Goal: Transaction & Acquisition: Purchase product/service

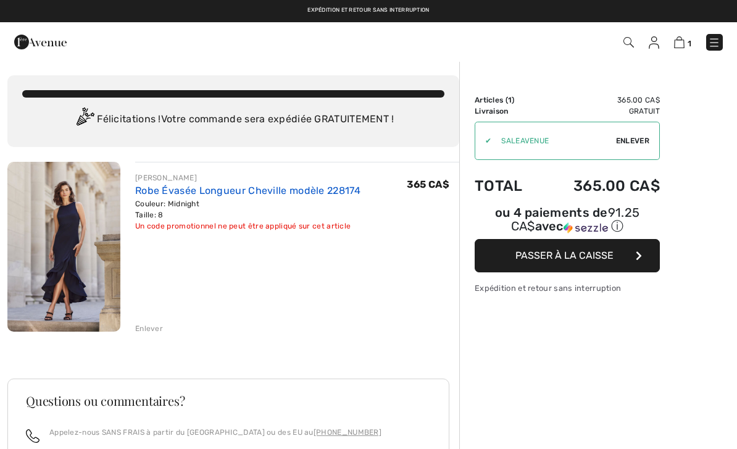
click at [212, 193] on link "Robe Évasée Longueur Cheville modèle 228174" at bounding box center [247, 191] width 225 height 12
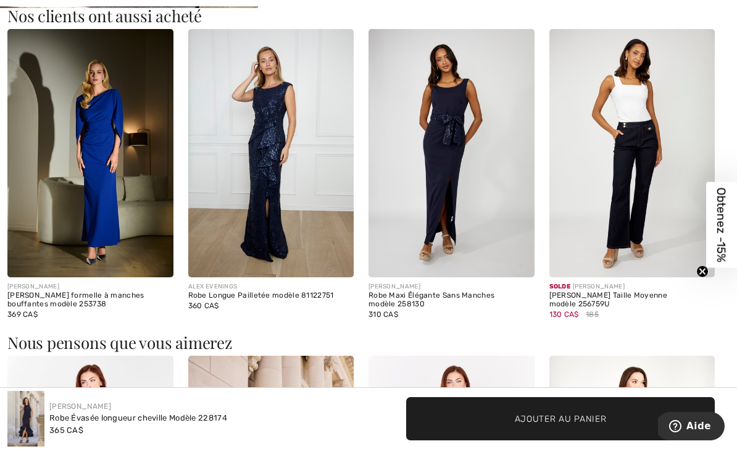
scroll to position [711, 0]
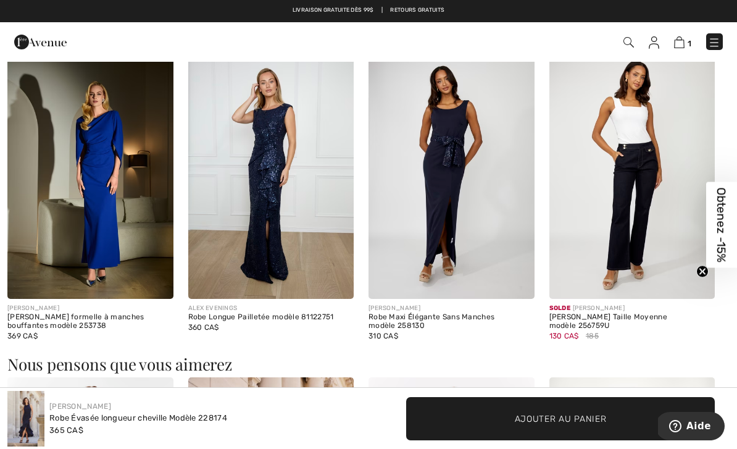
click at [58, 211] on img at bounding box center [90, 175] width 166 height 249
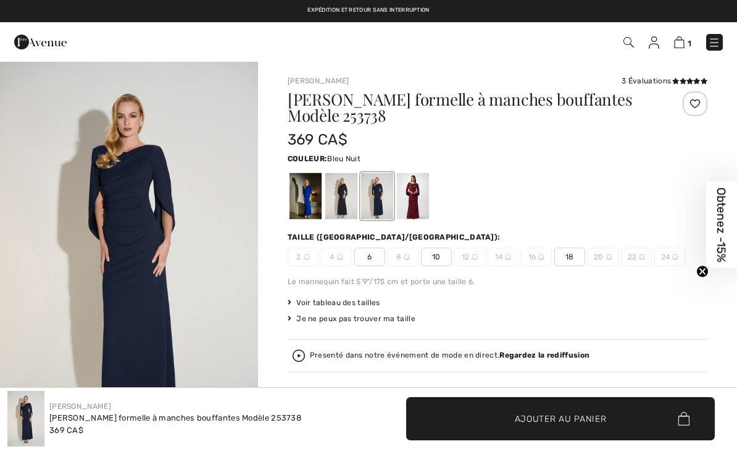
checkbox input "true"
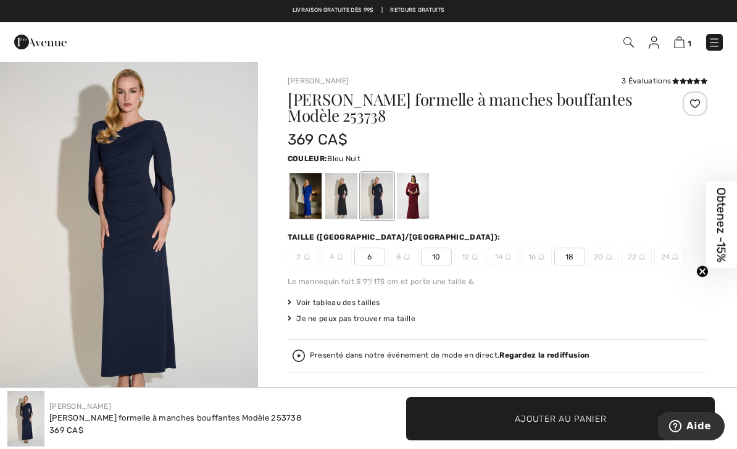
click at [437, 262] on span "10" at bounding box center [436, 257] width 31 height 19
click at [348, 201] on div at bounding box center [341, 196] width 32 height 46
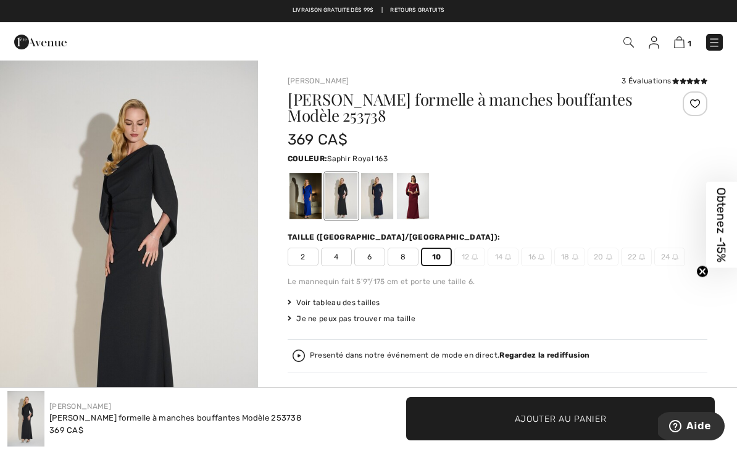
click at [293, 199] on div at bounding box center [306, 196] width 32 height 46
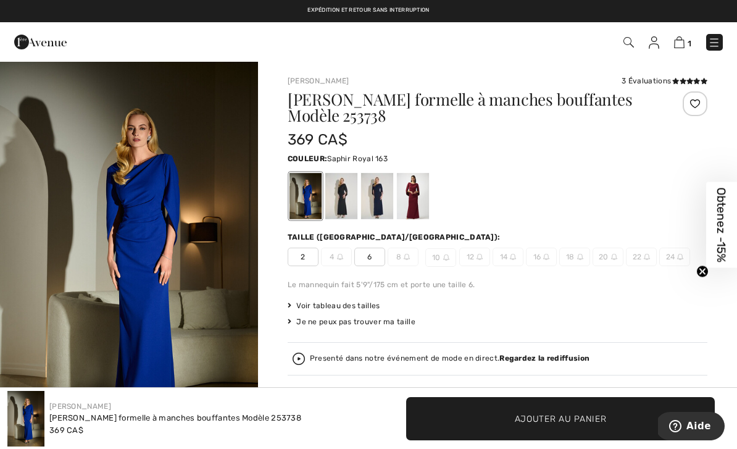
click at [417, 197] on div at bounding box center [413, 196] width 32 height 46
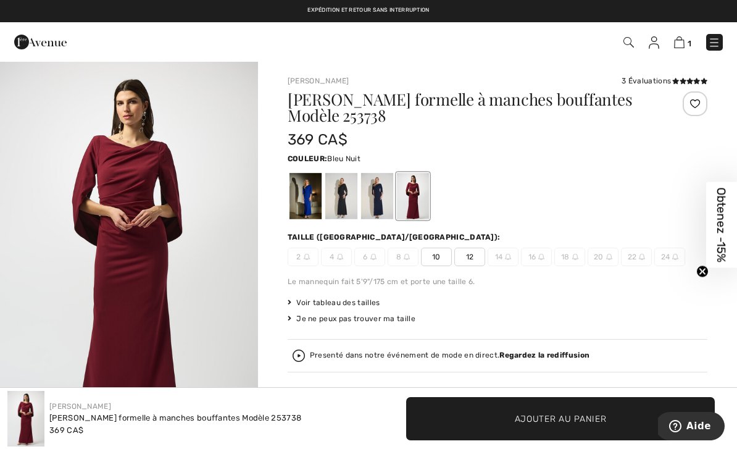
click at [373, 202] on div at bounding box center [377, 196] width 32 height 46
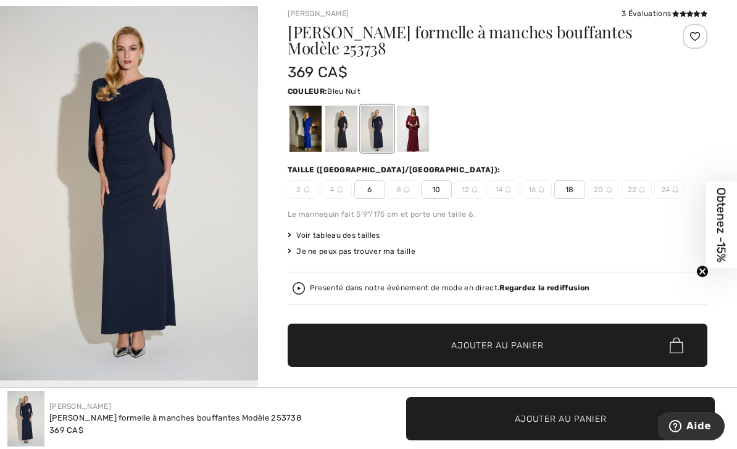
scroll to position [70, 0]
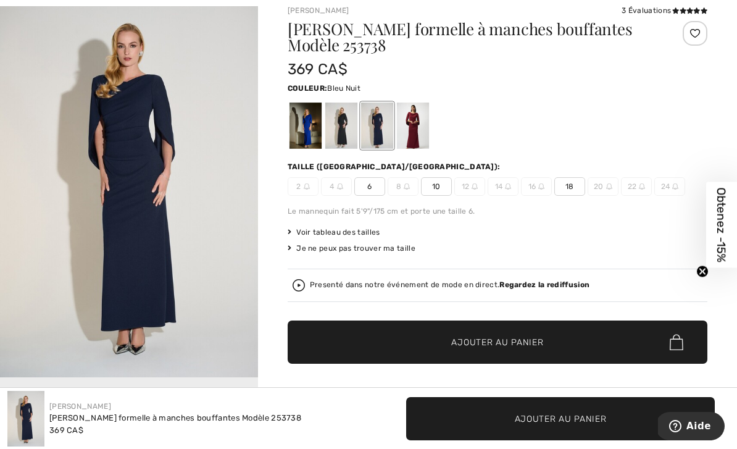
click at [360, 230] on span "Voir tableau des tailles" at bounding box center [334, 232] width 93 height 11
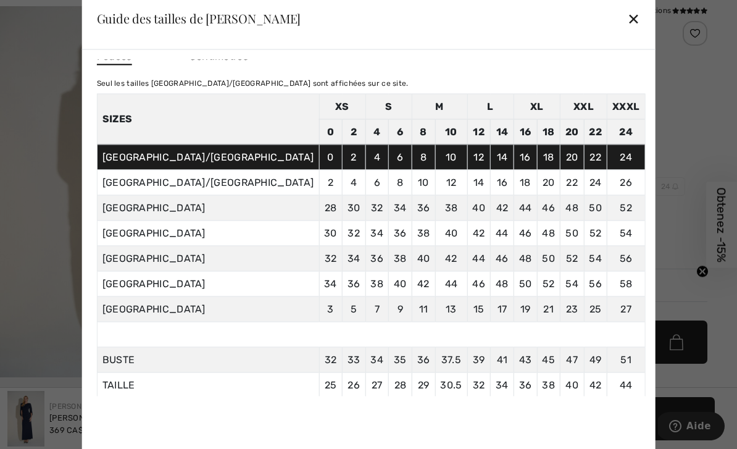
scroll to position [10, 0]
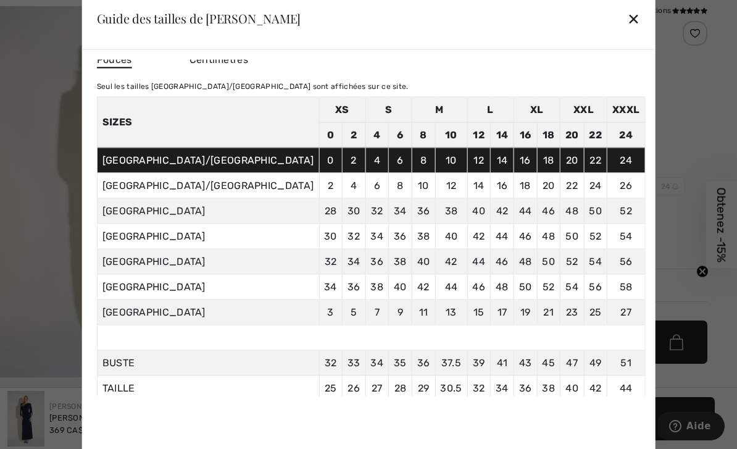
click at [627, 31] on div "✕" at bounding box center [633, 19] width 13 height 26
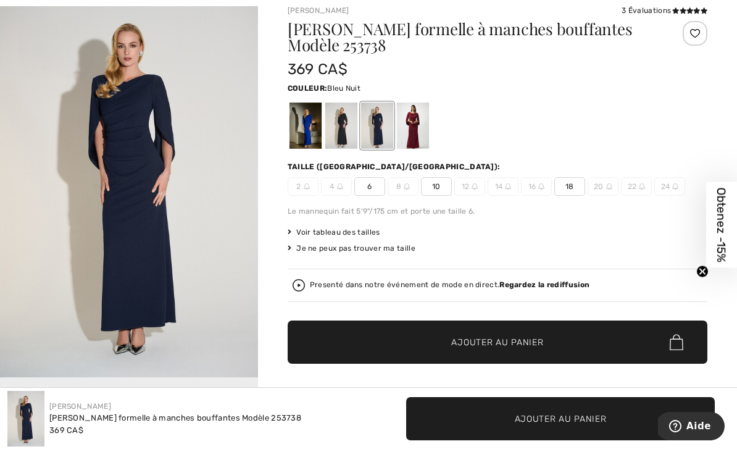
click at [346, 131] on div at bounding box center [341, 125] width 32 height 46
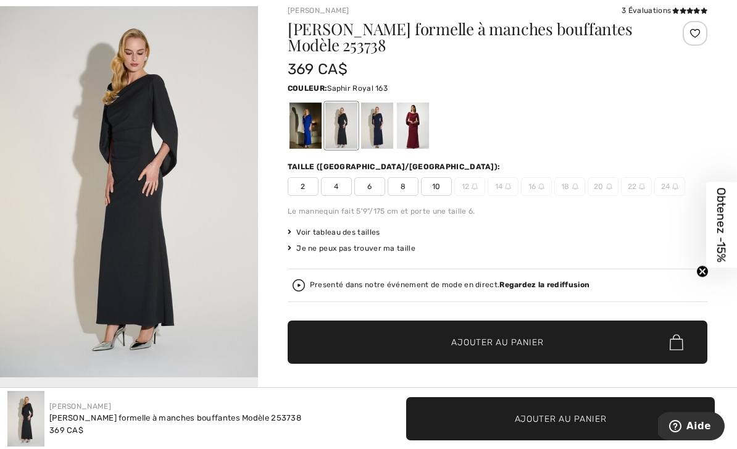
click at [302, 123] on div at bounding box center [306, 125] width 32 height 46
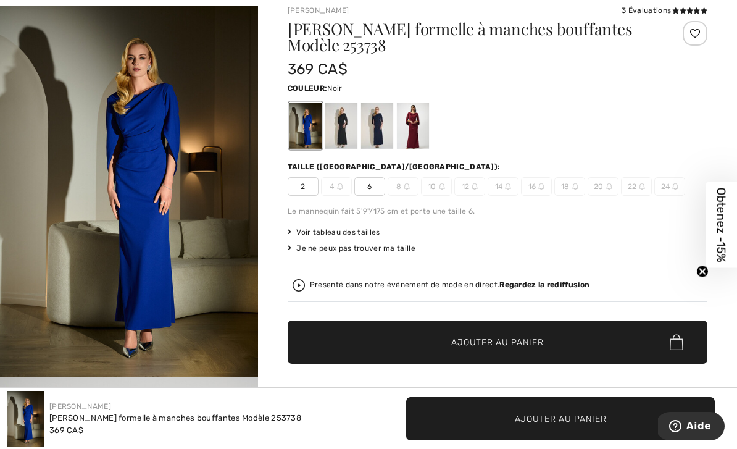
click at [344, 125] on div at bounding box center [341, 125] width 32 height 46
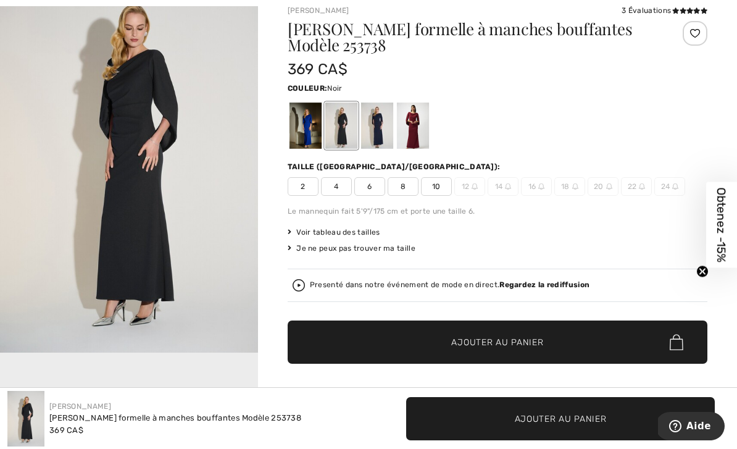
scroll to position [101, 0]
click at [380, 121] on div at bounding box center [377, 125] width 32 height 46
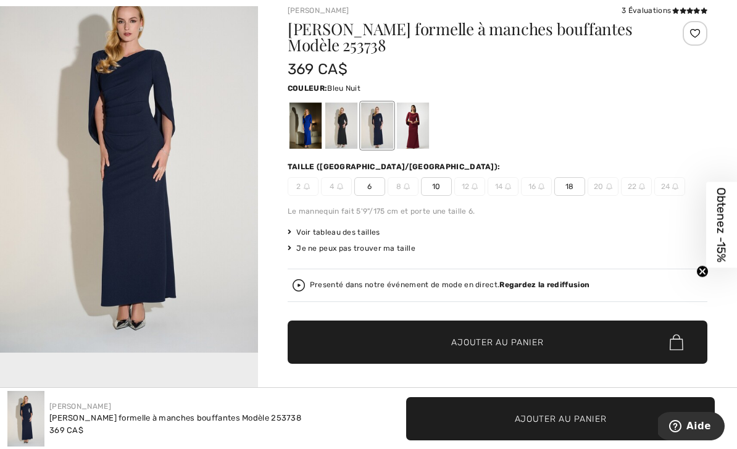
scroll to position [0, 0]
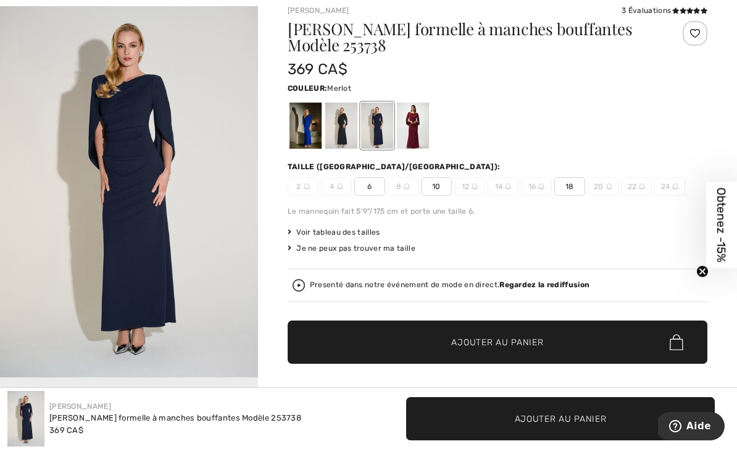
click at [421, 123] on div at bounding box center [413, 125] width 32 height 46
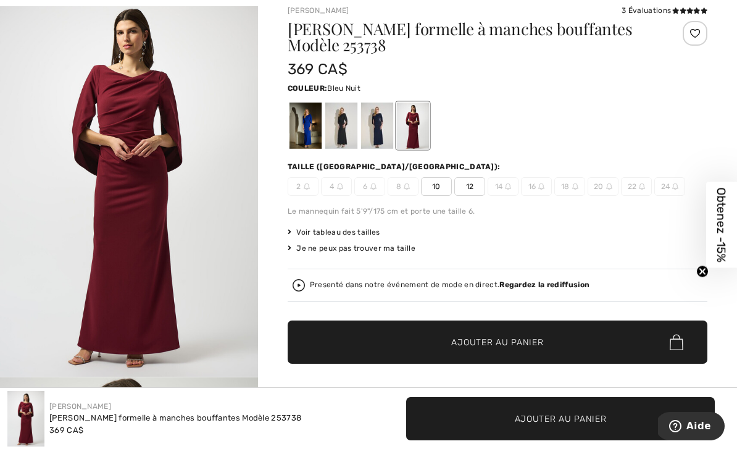
click at [382, 138] on div at bounding box center [377, 125] width 32 height 46
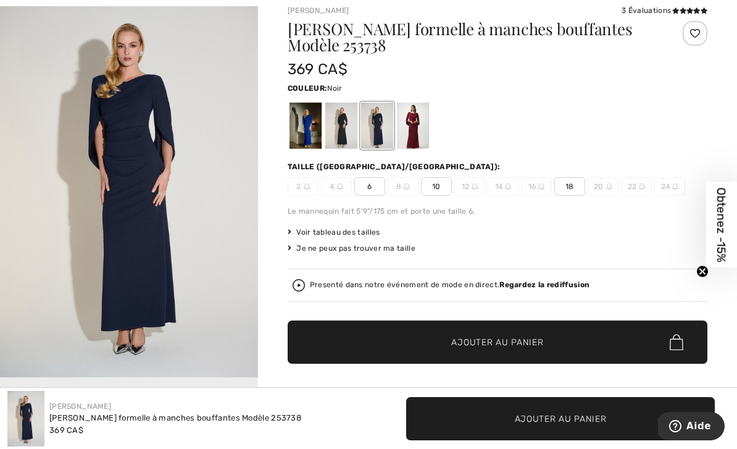
click at [349, 121] on div at bounding box center [341, 125] width 32 height 46
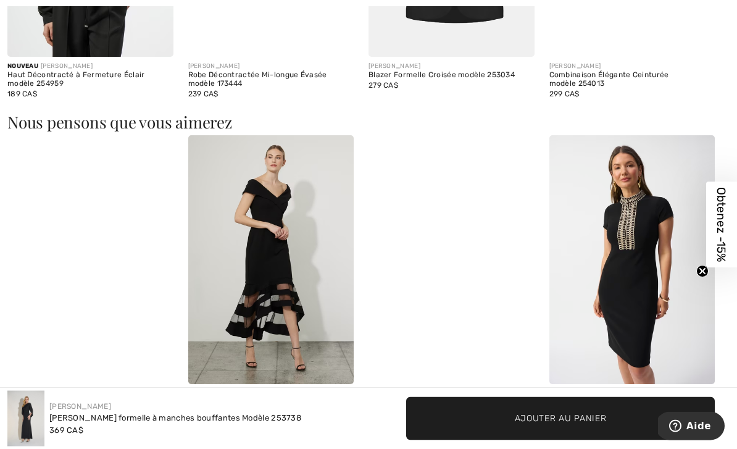
scroll to position [1022, 0]
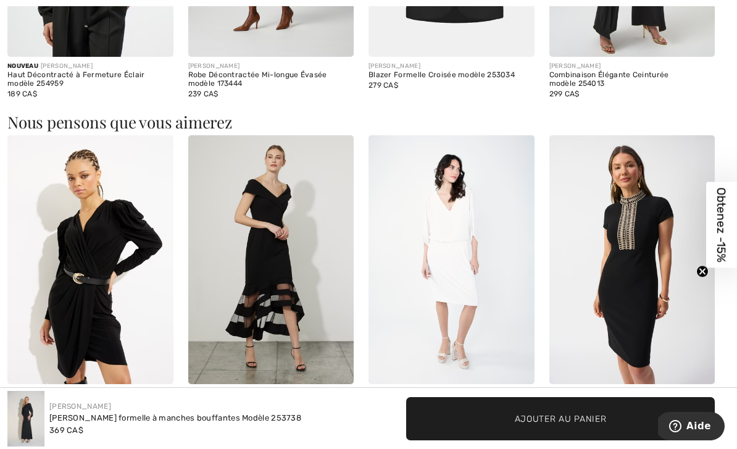
click at [318, 258] on img at bounding box center [271, 259] width 166 height 249
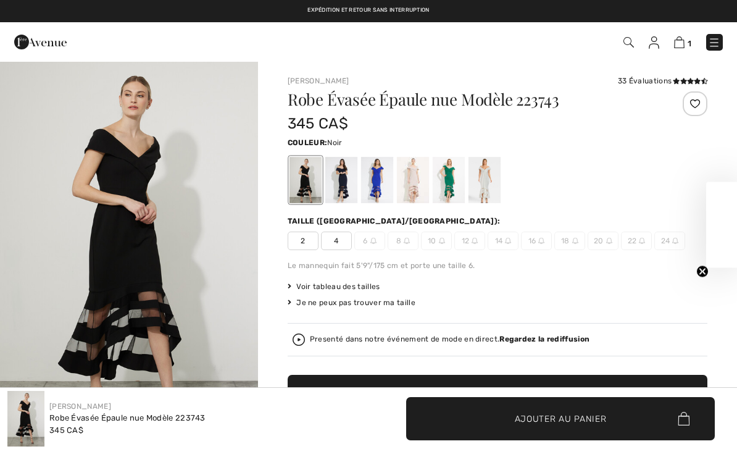
checkbox input "true"
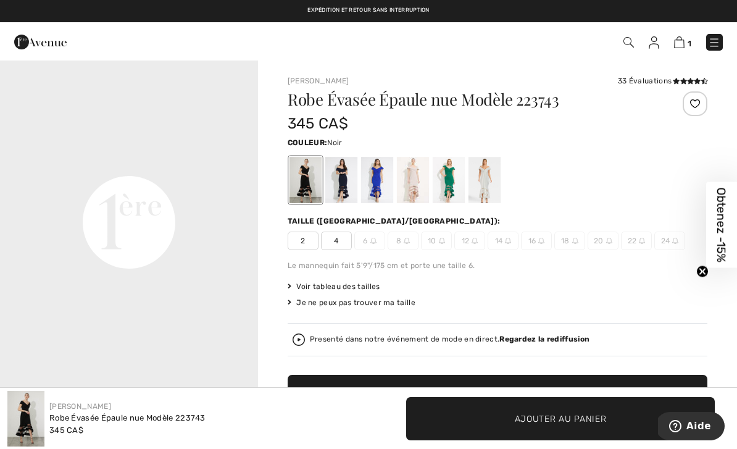
scroll to position [815, 0]
click at [348, 181] on div at bounding box center [341, 180] width 32 height 46
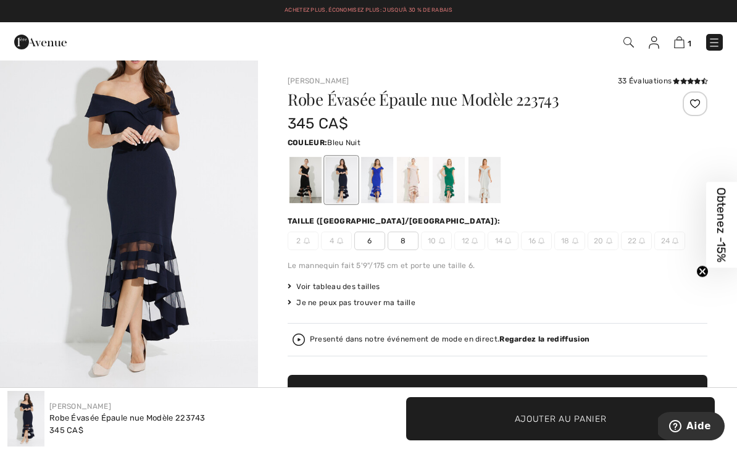
scroll to position [31, 0]
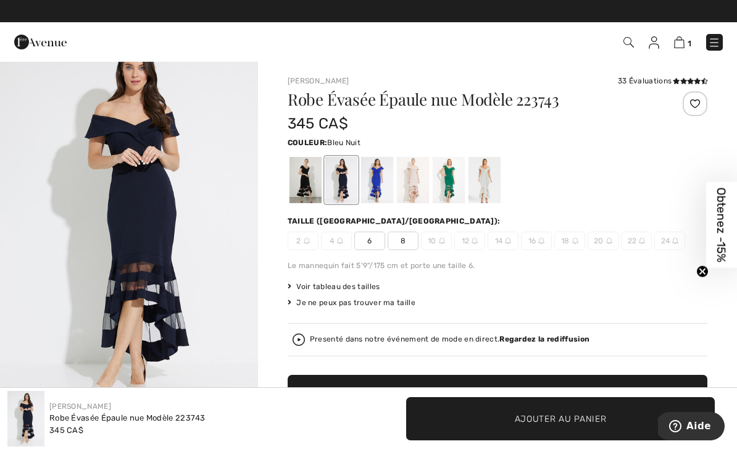
click at [380, 178] on div at bounding box center [377, 180] width 32 height 46
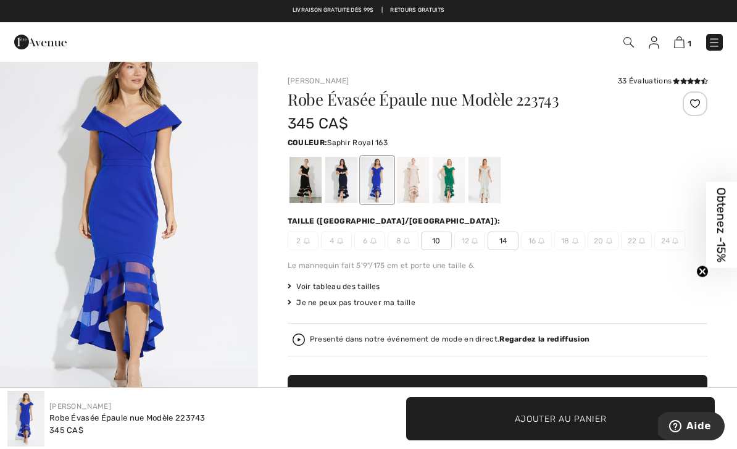
scroll to position [0, 0]
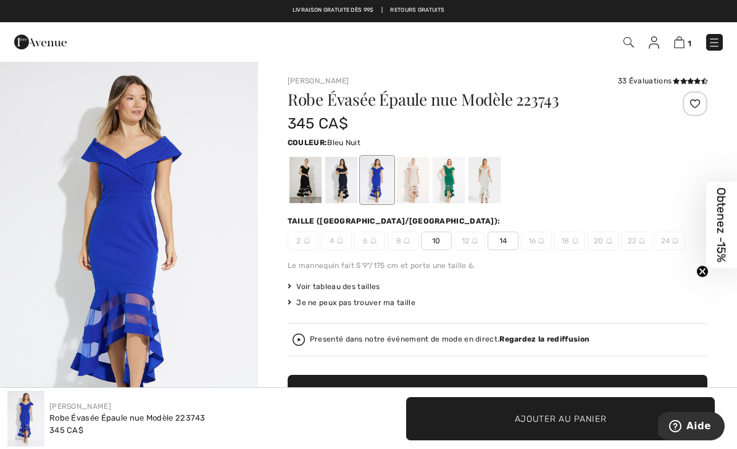
click at [341, 182] on div at bounding box center [341, 180] width 32 height 46
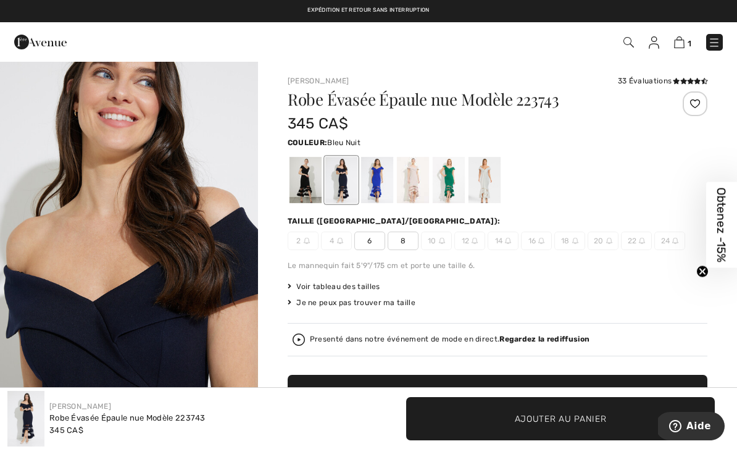
click at [404, 241] on span "8" at bounding box center [403, 241] width 31 height 19
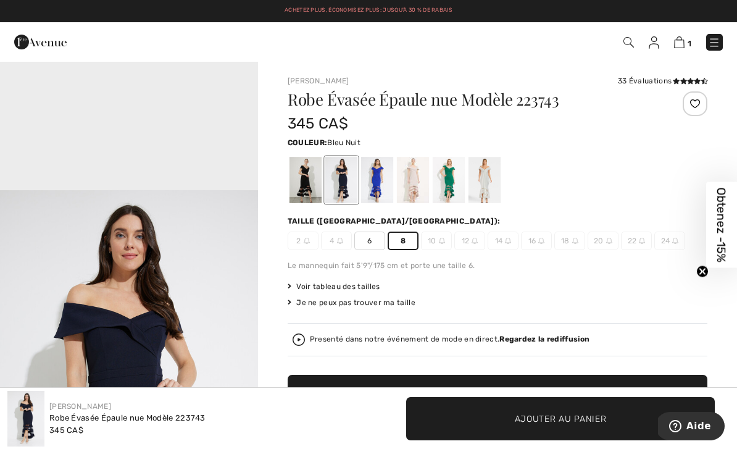
scroll to position [1003, 0]
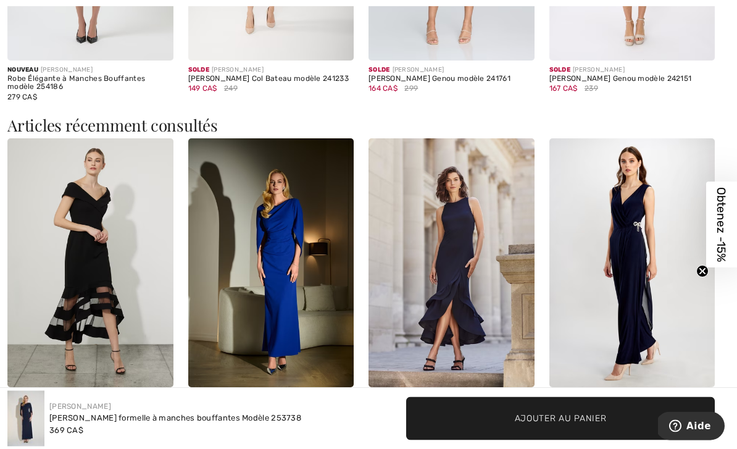
scroll to position [1348, 0]
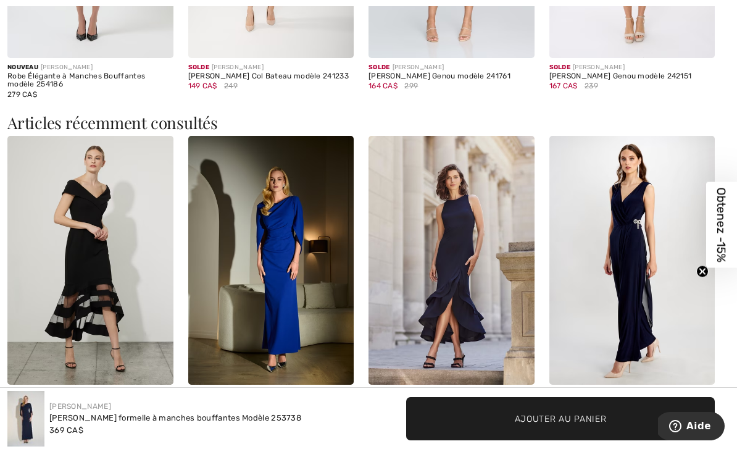
click at [292, 232] on img at bounding box center [271, 260] width 166 height 249
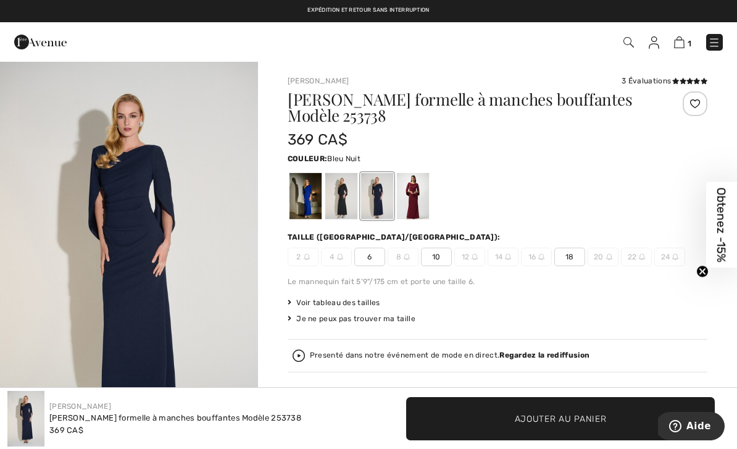
click at [345, 191] on div at bounding box center [341, 196] width 32 height 46
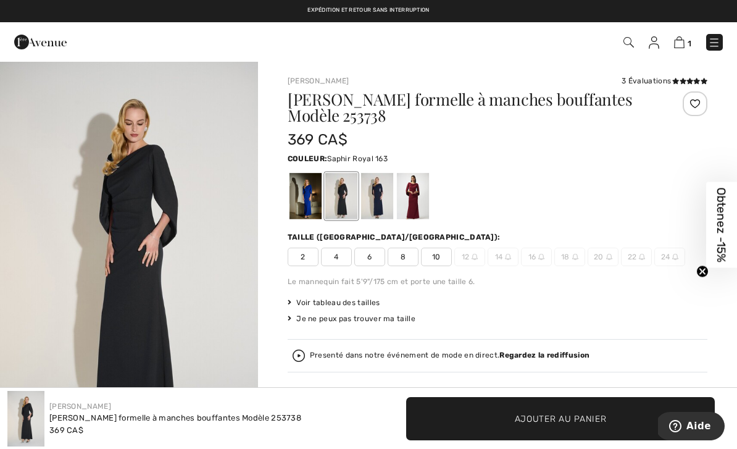
click at [304, 203] on div at bounding box center [306, 196] width 32 height 46
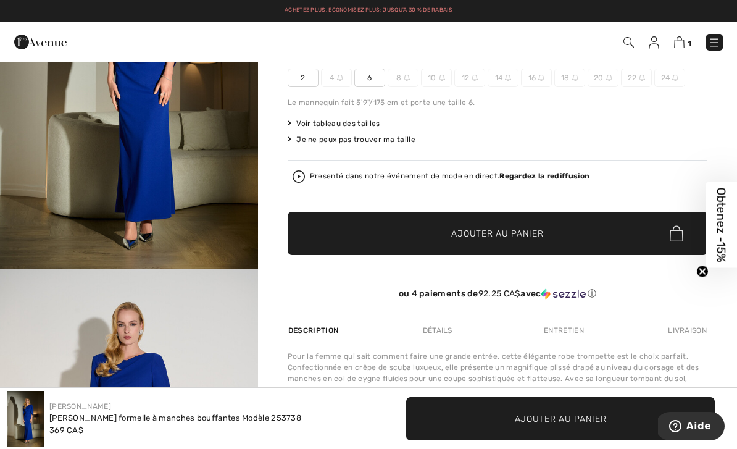
scroll to position [170, 0]
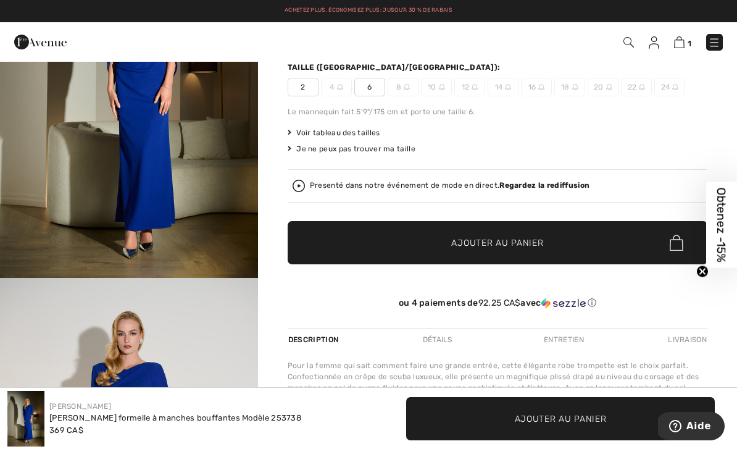
click at [372, 130] on span "Voir tableau des tailles" at bounding box center [334, 132] width 93 height 11
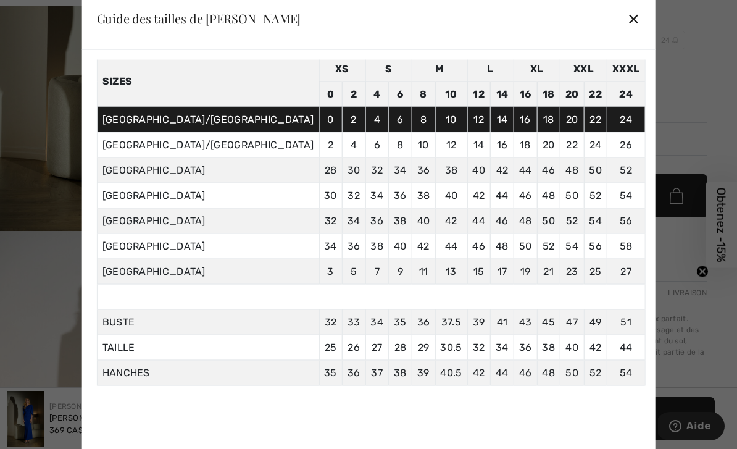
scroll to position [48, 0]
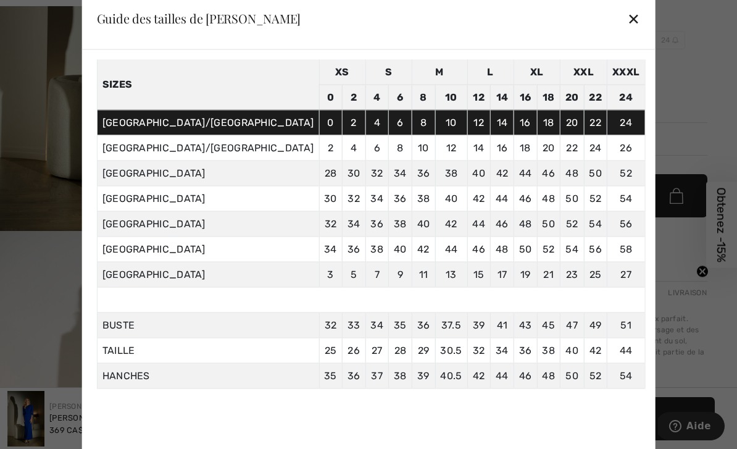
click at [627, 31] on div "✕" at bounding box center [633, 19] width 13 height 26
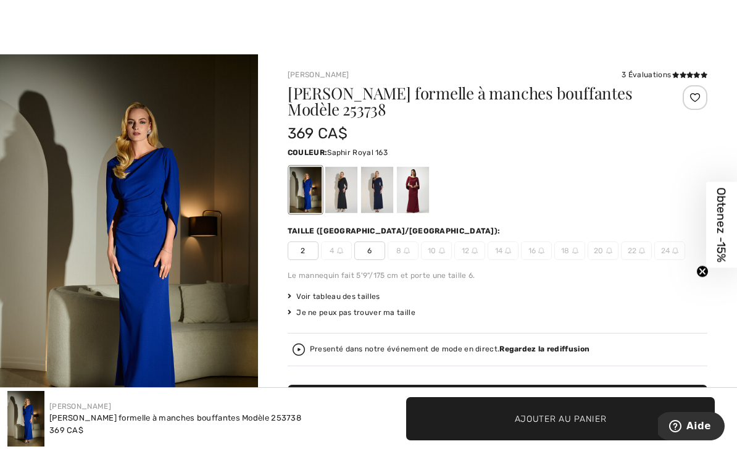
scroll to position [7, 0]
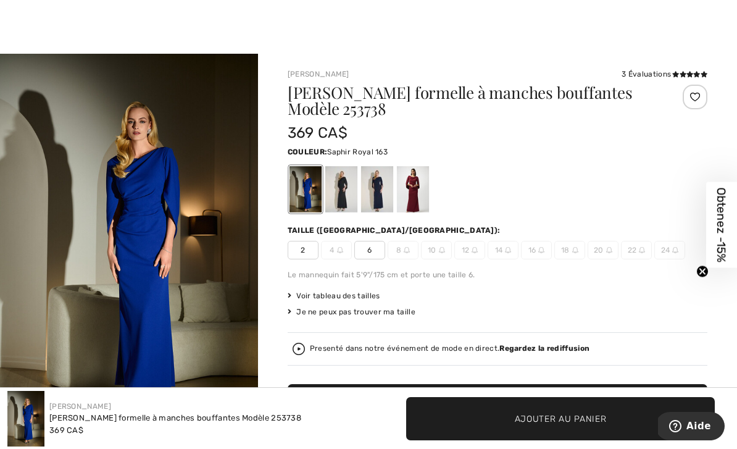
click at [382, 180] on div at bounding box center [377, 189] width 32 height 46
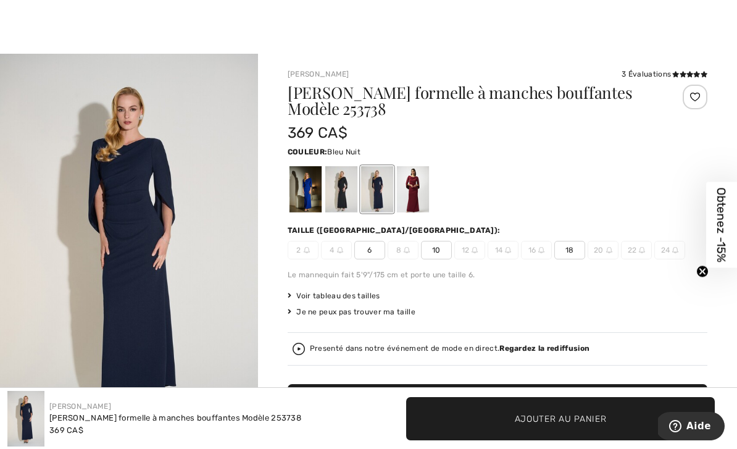
click at [436, 252] on span "10" at bounding box center [436, 250] width 31 height 19
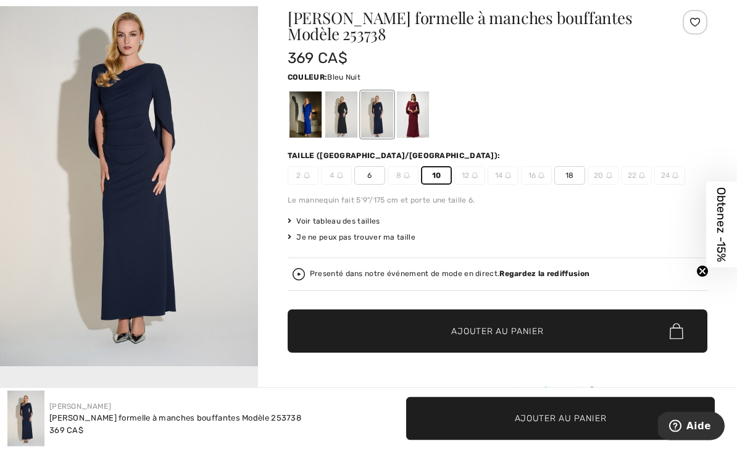
click at [552, 334] on span "✔ Ajouté au panier Ajouter au panier" at bounding box center [498, 331] width 420 height 43
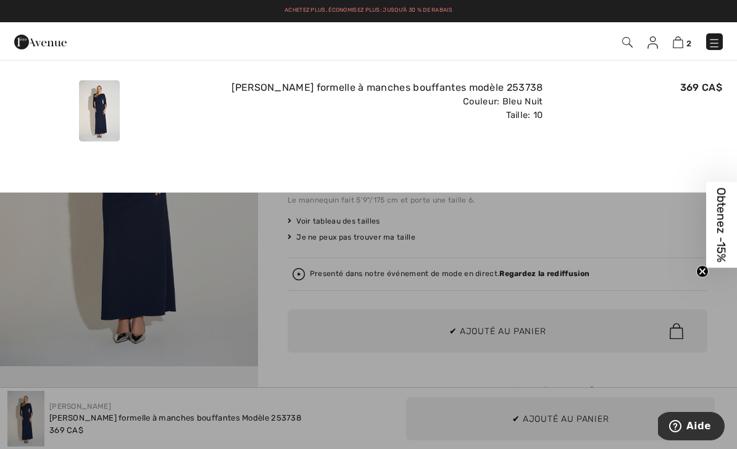
scroll to position [0, 0]
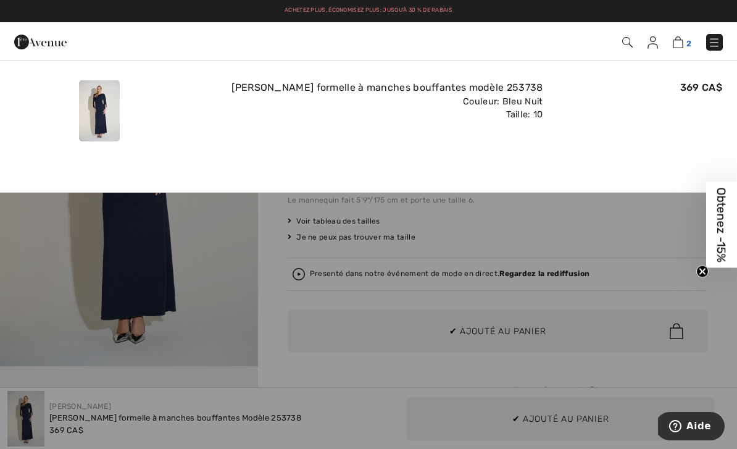
click at [680, 47] on img at bounding box center [678, 42] width 10 height 12
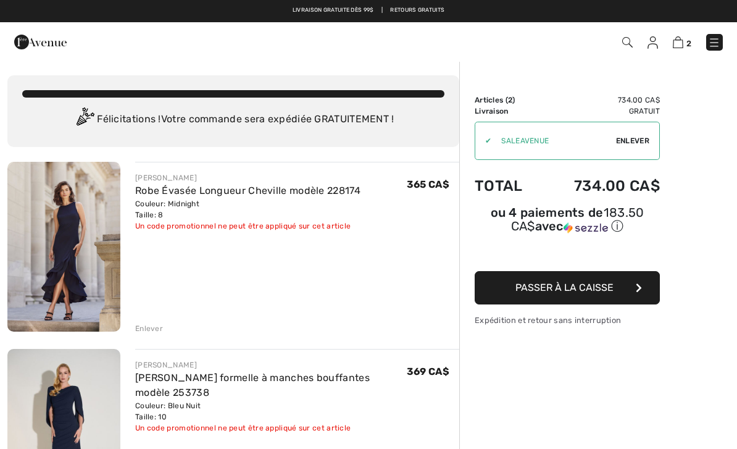
click at [627, 303] on button "Passer à la caisse" at bounding box center [567, 287] width 185 height 33
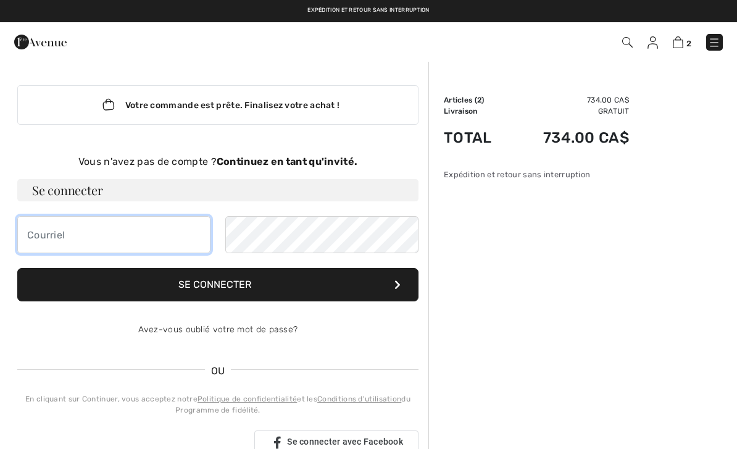
click at [62, 241] on input "email" at bounding box center [113, 234] width 193 height 37
type input "[EMAIL_ADDRESS][DOMAIN_NAME]"
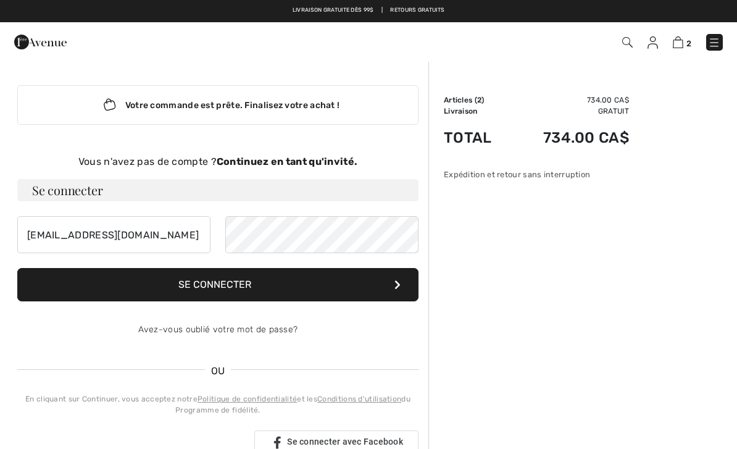
click at [223, 280] on button "Se connecter" at bounding box center [217, 284] width 401 height 33
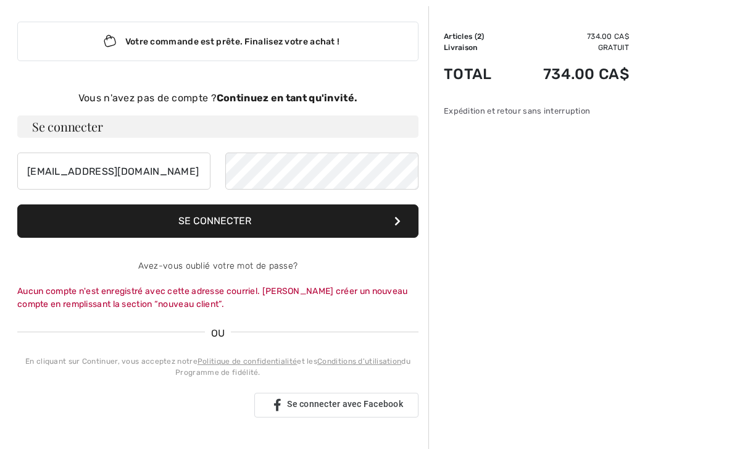
scroll to position [64, 0]
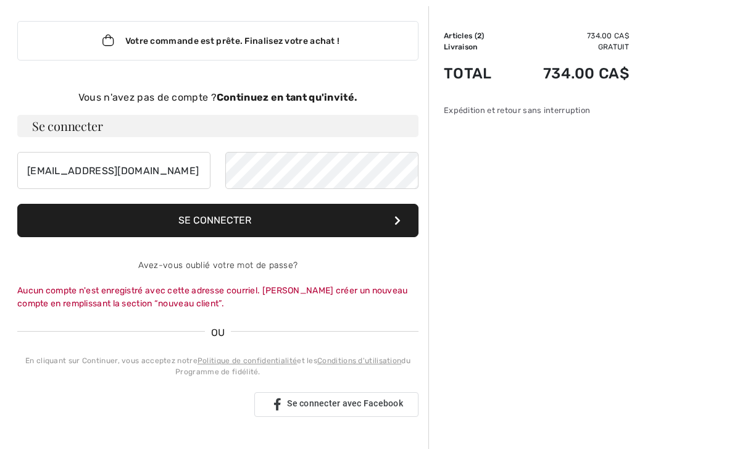
click at [188, 403] on div "Se connecter avec Google. S'ouvre dans un nouvel onglet" at bounding box center [130, 404] width 227 height 27
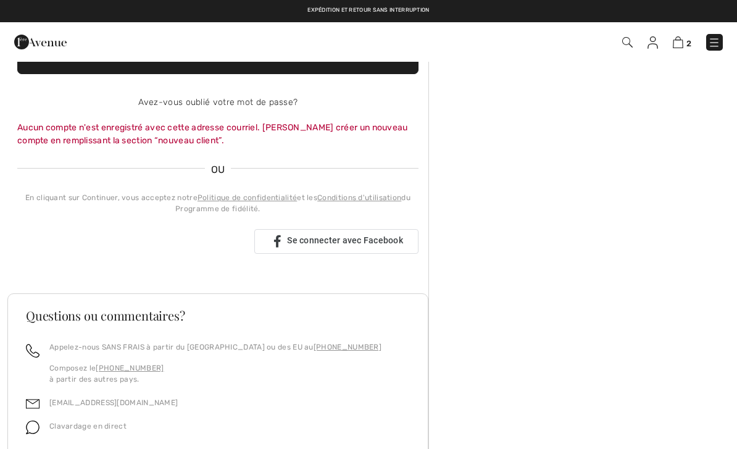
scroll to position [0, 0]
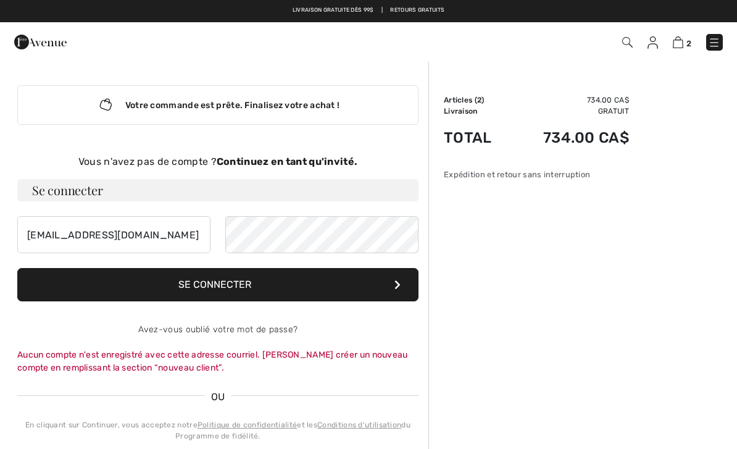
click at [329, 162] on strong "Continuez en tant qu'invité." at bounding box center [287, 162] width 141 height 12
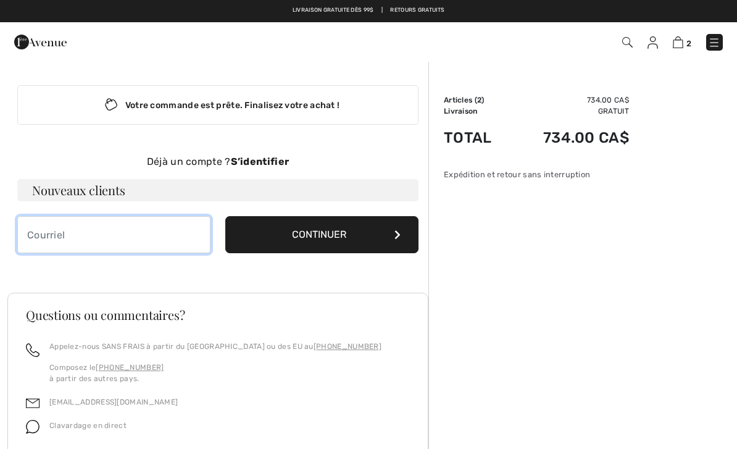
click at [159, 234] on input "email" at bounding box center [113, 234] width 193 height 37
type input "[EMAIL_ADDRESS][DOMAIN_NAME]"
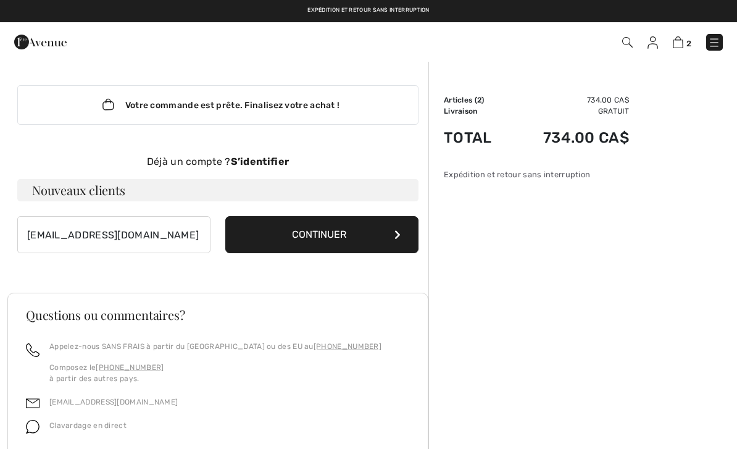
click at [365, 237] on button "Continuer" at bounding box center [321, 234] width 193 height 37
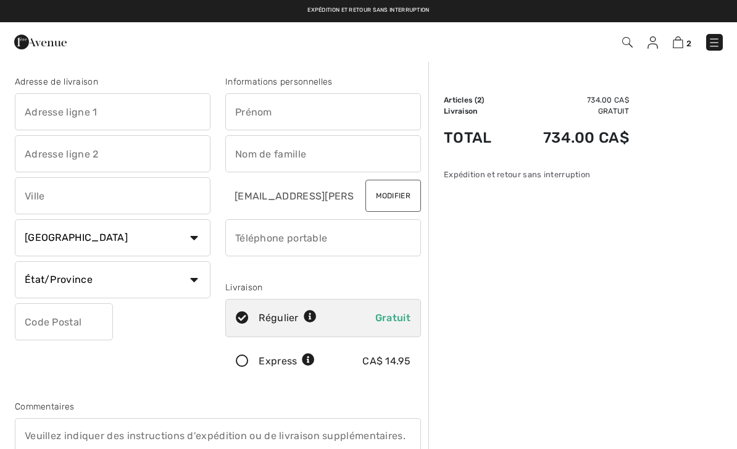
click at [41, 111] on input "text" at bounding box center [113, 111] width 196 height 37
type input "[STREET_ADDRESS]"
click at [131, 196] on input "text" at bounding box center [113, 195] width 196 height 37
type input "Drummondville"
click at [193, 278] on select "État/Province Alberta Colombie-Britannique Ile-du-Prince-Edward Manitoba Nouvea…" at bounding box center [113, 279] width 196 height 37
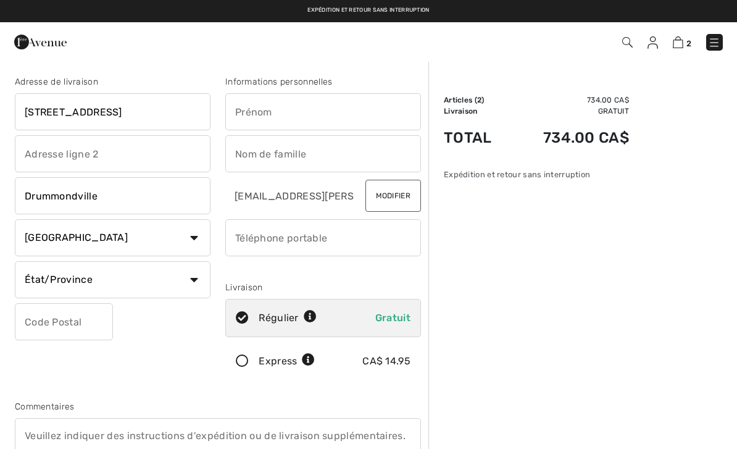
select select "QC"
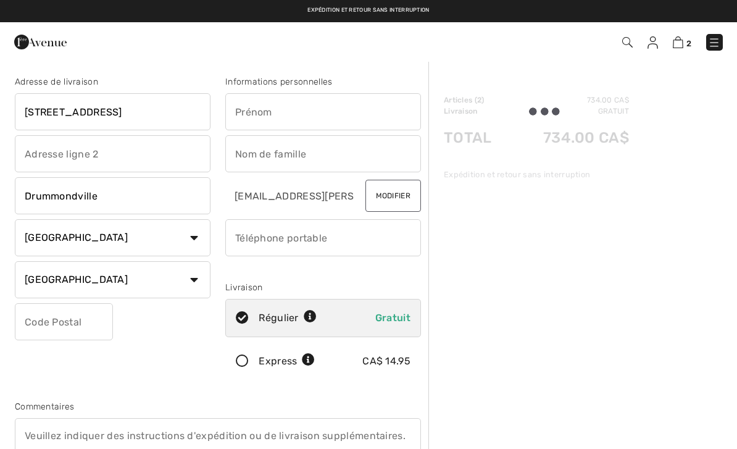
click at [76, 319] on input "text" at bounding box center [64, 321] width 98 height 37
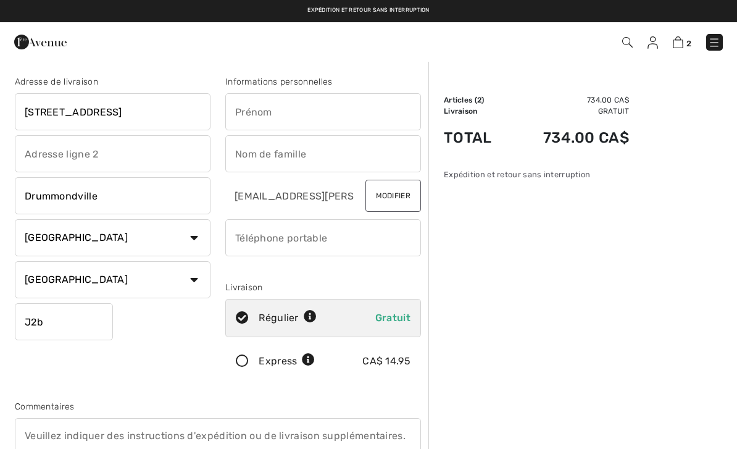
type input "J2B"
type input "J2B0S4"
type input "j"
type input "Jade"
type input "Pinard"
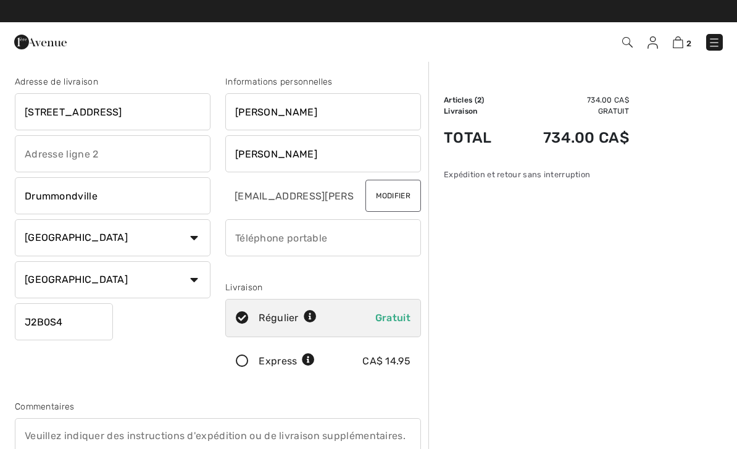
click at [318, 318] on input "radio" at bounding box center [321, 317] width 8 height 37
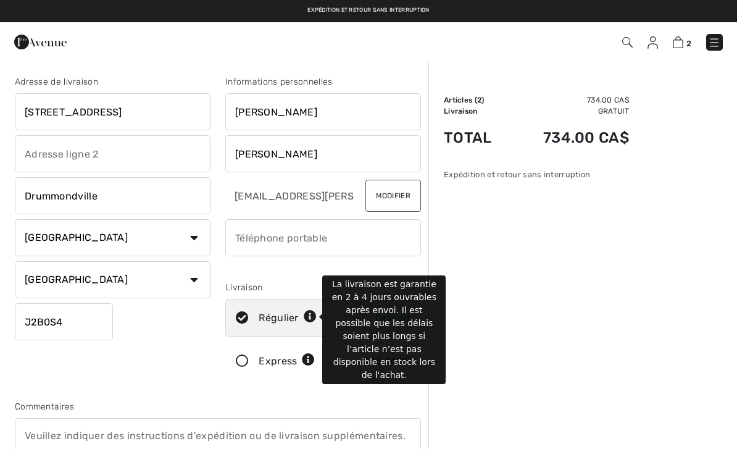
click at [311, 319] on icon at bounding box center [310, 317] width 13 height 13
radio input "true"
click at [321, 247] on input "phone" at bounding box center [323, 237] width 196 height 37
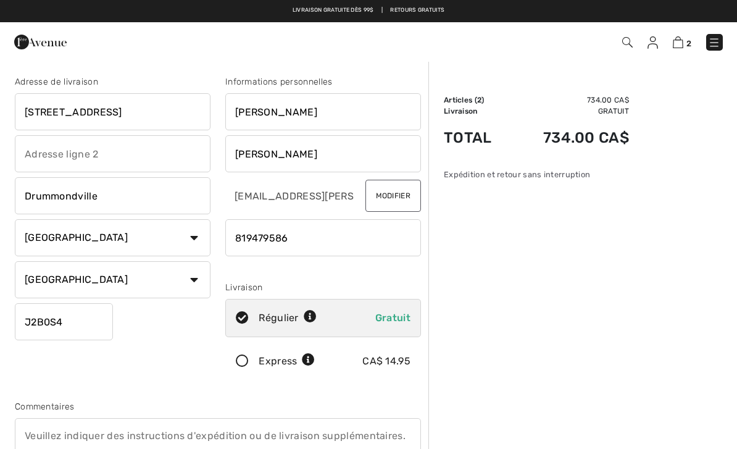
type input "8194795865"
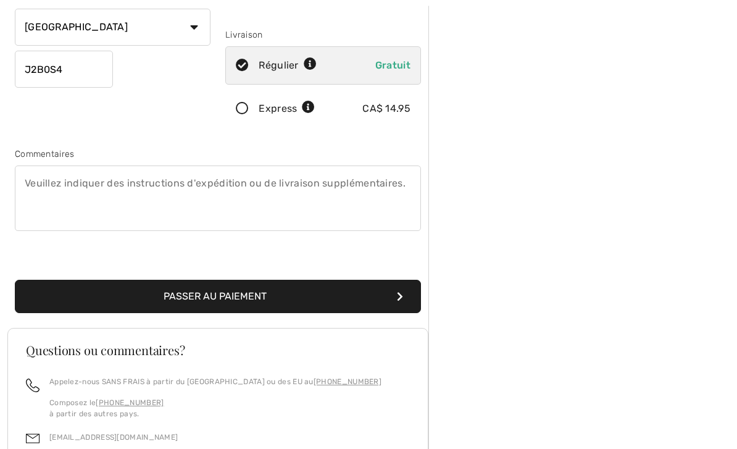
scroll to position [253, 0]
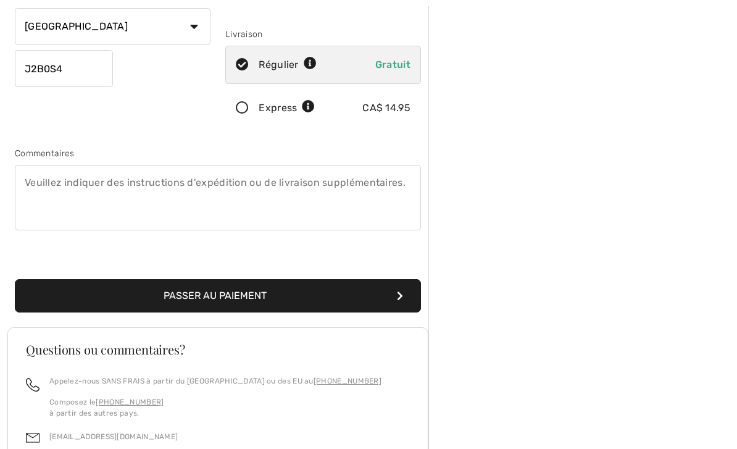
click at [45, 312] on button "Passer au paiement" at bounding box center [218, 295] width 406 height 33
click at [54, 279] on button "Passer au paiement" at bounding box center [218, 295] width 406 height 33
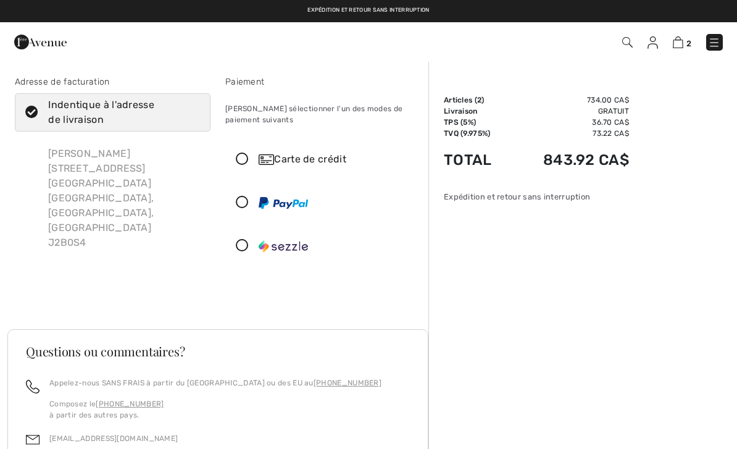
click at [333, 162] on div "Carte de crédit" at bounding box center [336, 159] width 154 height 15
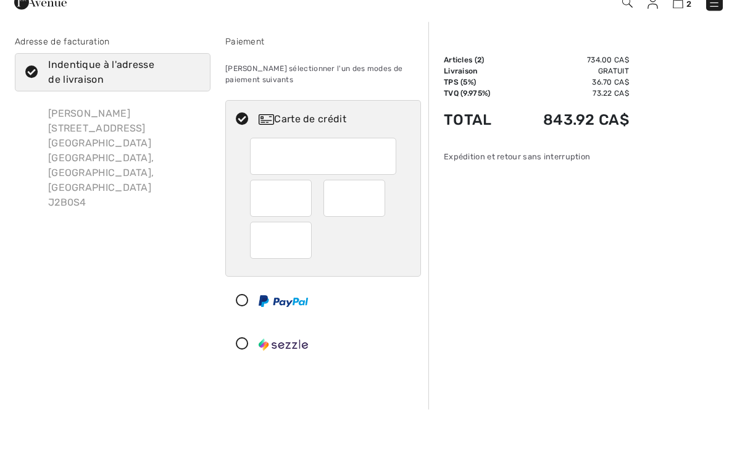
scroll to position [15, 0]
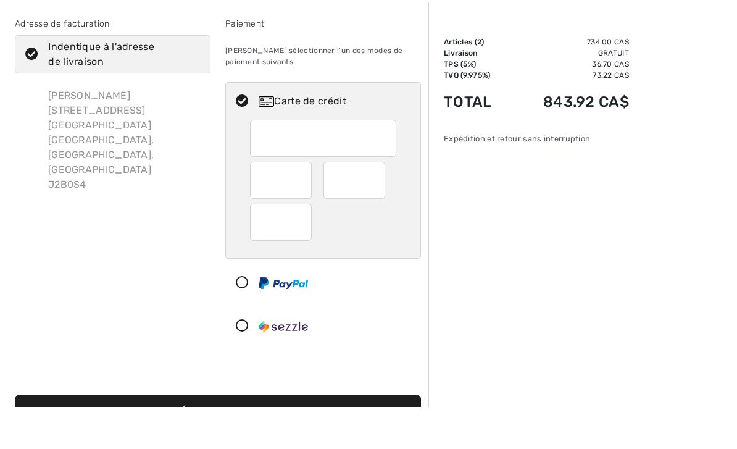
click at [376, 437] on button "Procédez au sommaire" at bounding box center [218, 453] width 406 height 33
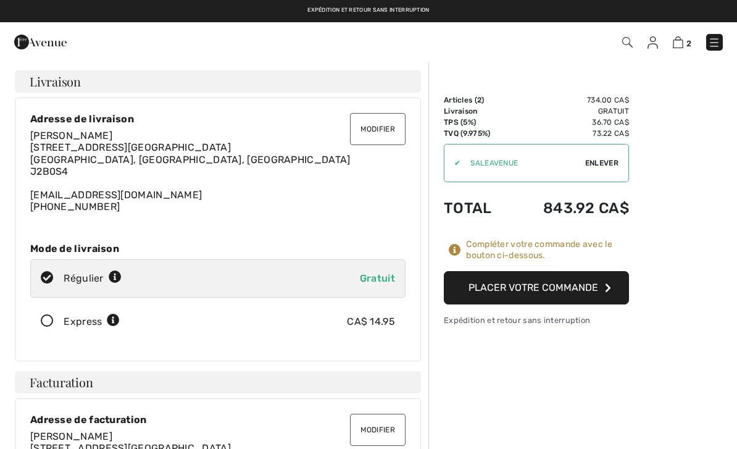
checkbox input "true"
click at [579, 288] on button "Placer votre commande" at bounding box center [536, 287] width 185 height 33
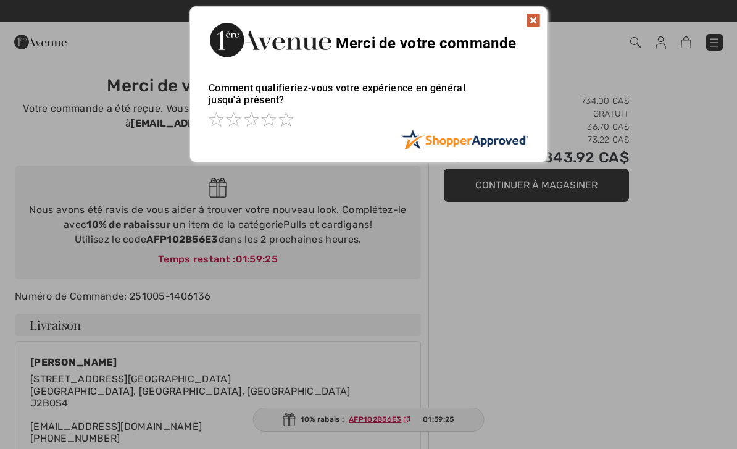
click at [528, 27] on img at bounding box center [533, 20] width 15 height 15
